Goal: Download file/media

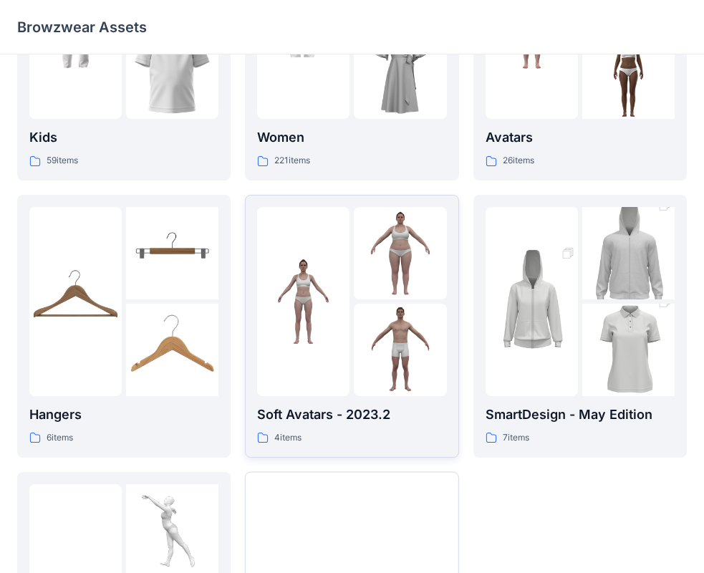
scroll to position [69, 0]
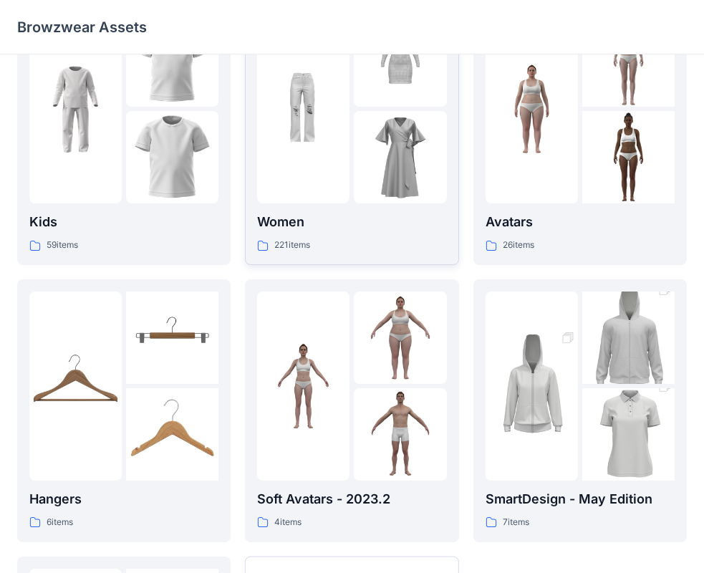
click at [304, 179] on div at bounding box center [303, 108] width 92 height 189
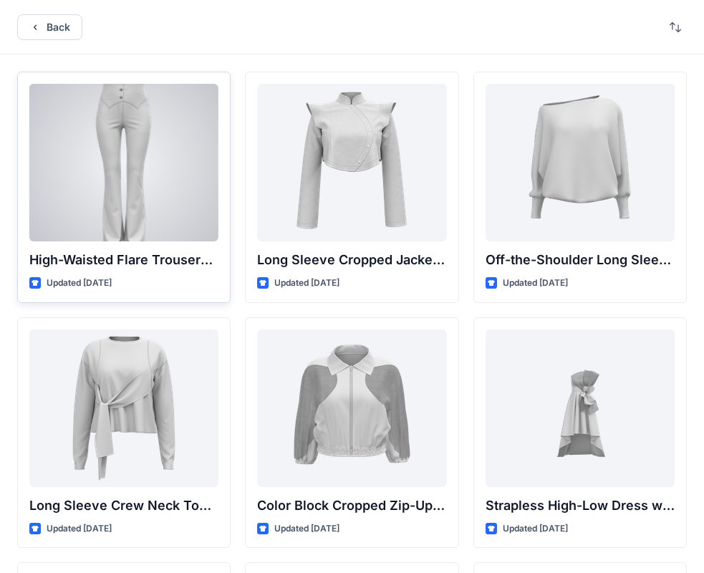
click at [143, 170] on div at bounding box center [123, 163] width 189 height 158
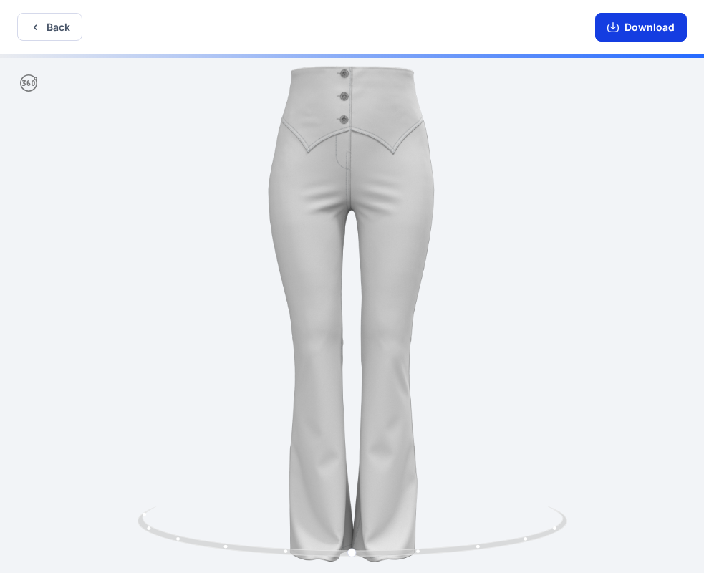
click at [655, 27] on button "Download" at bounding box center [641, 27] width 92 height 29
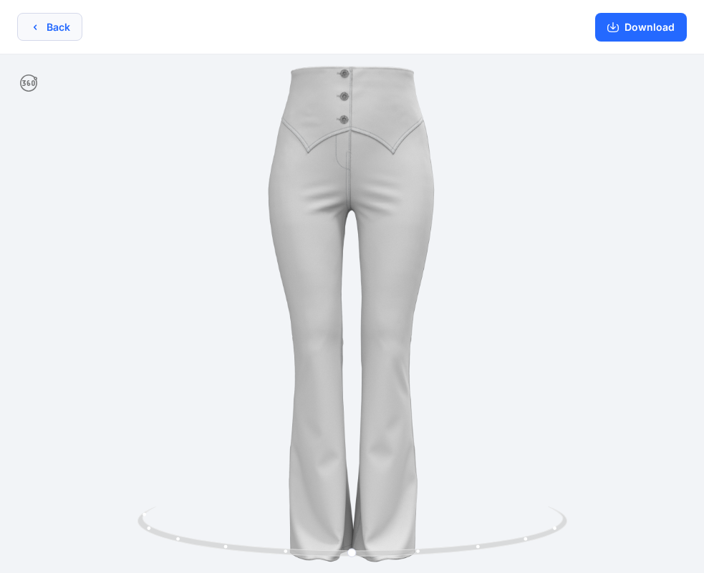
click at [51, 16] on button "Back" at bounding box center [49, 27] width 65 height 28
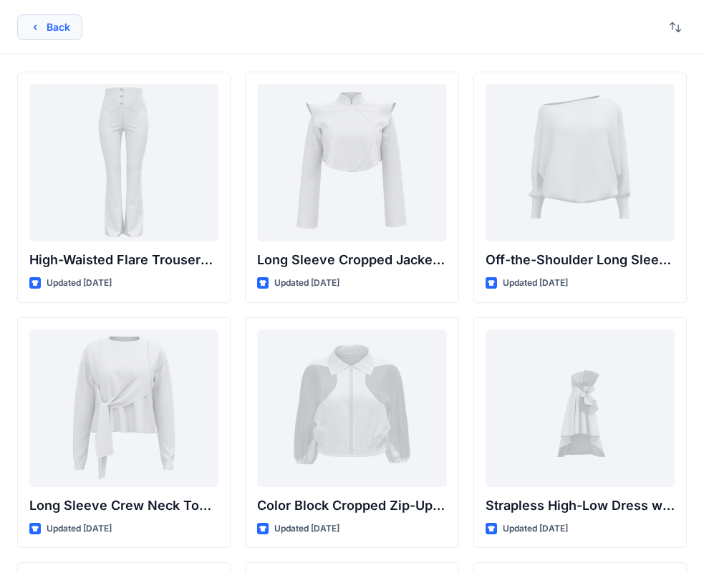
click at [52, 24] on button "Back" at bounding box center [49, 27] width 65 height 26
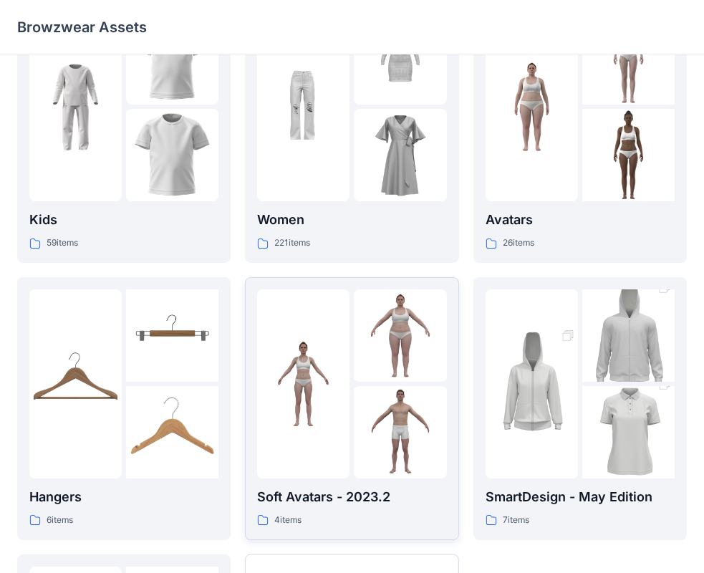
scroll to position [356, 0]
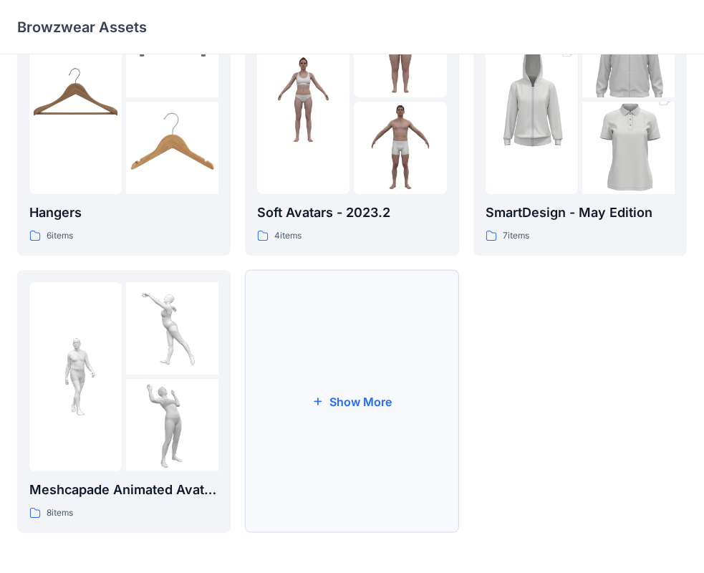
click at [348, 379] on button "Show More" at bounding box center [351, 401] width 213 height 263
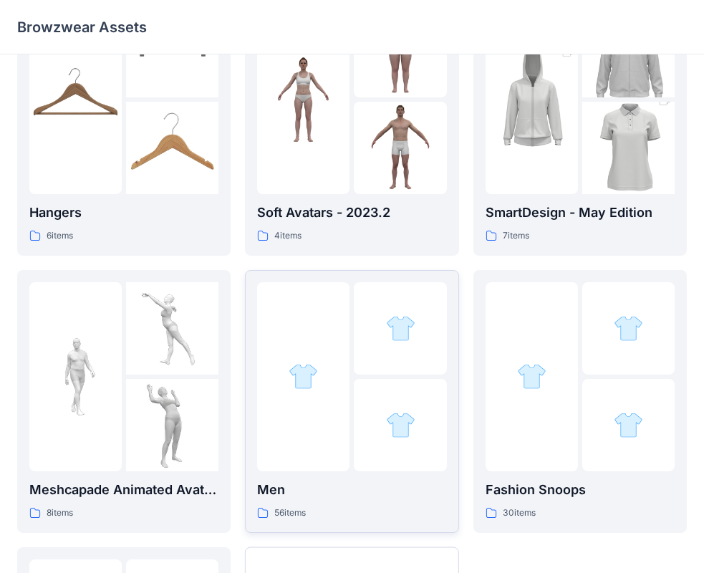
click at [351, 495] on p "Men" at bounding box center [351, 490] width 189 height 20
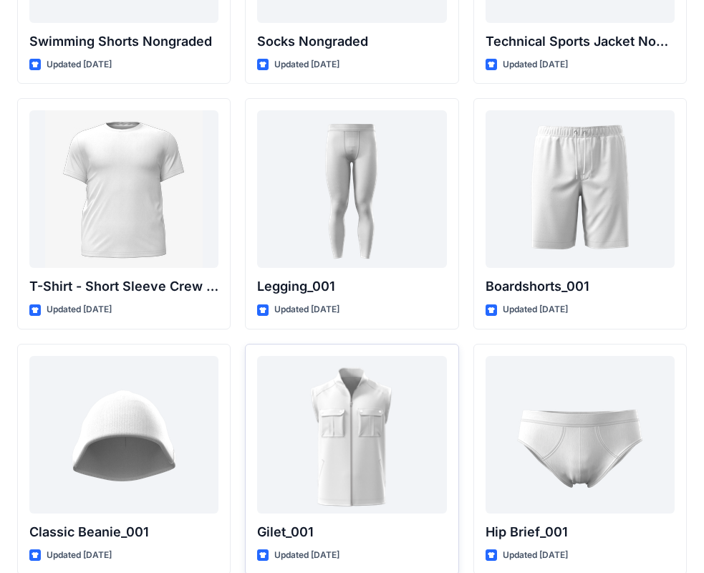
scroll to position [2496, 0]
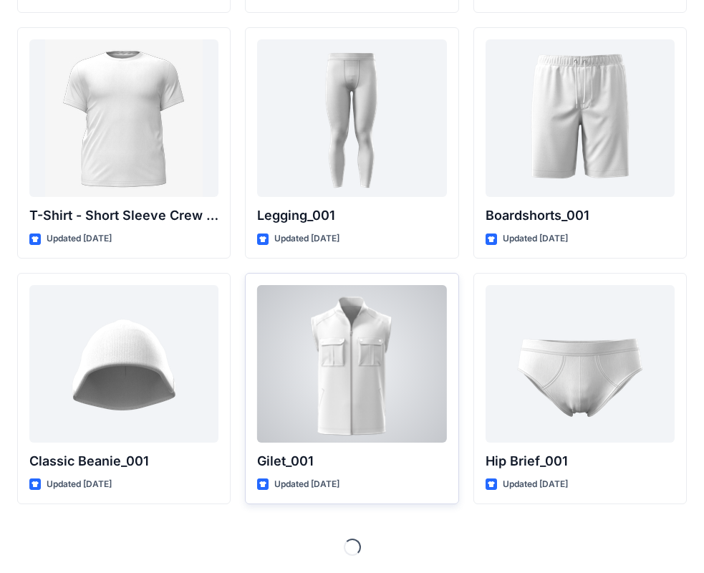
click at [399, 389] on div at bounding box center [351, 364] width 189 height 158
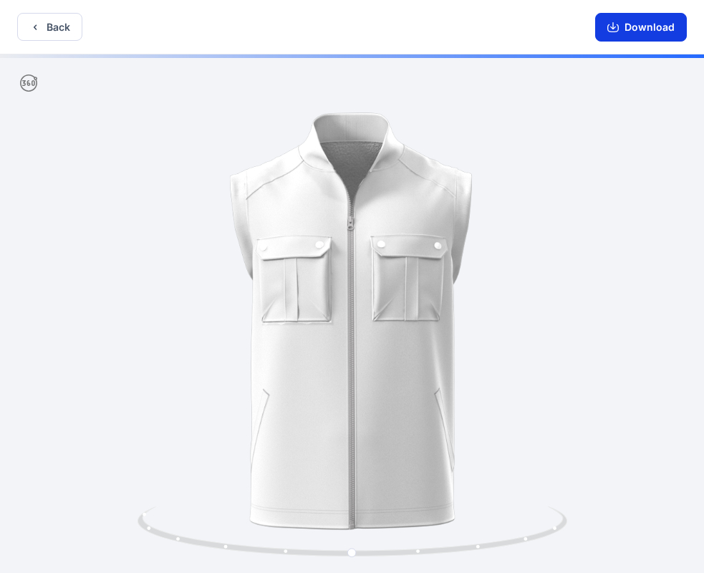
click at [634, 22] on button "Download" at bounding box center [641, 27] width 92 height 29
